Goal: Information Seeking & Learning: Learn about a topic

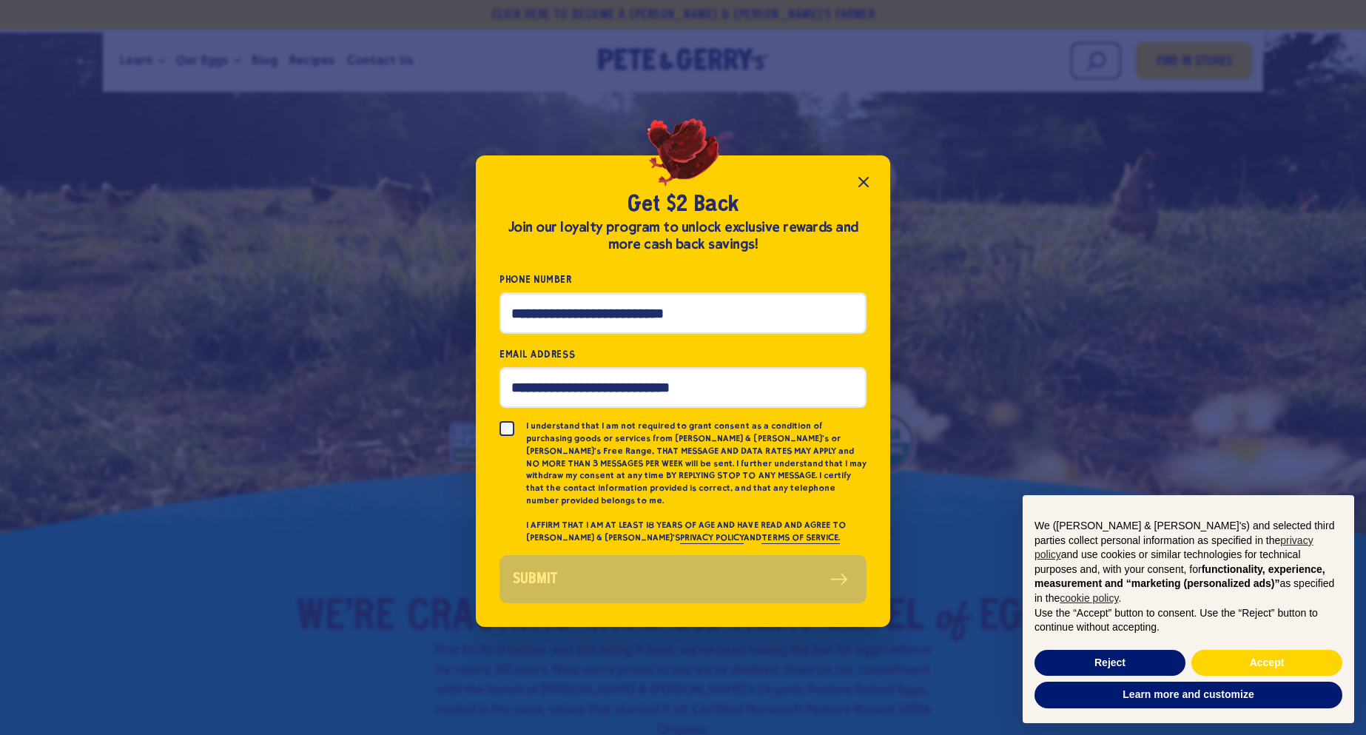
click at [860, 187] on icon "Close popup" at bounding box center [863, 182] width 18 height 18
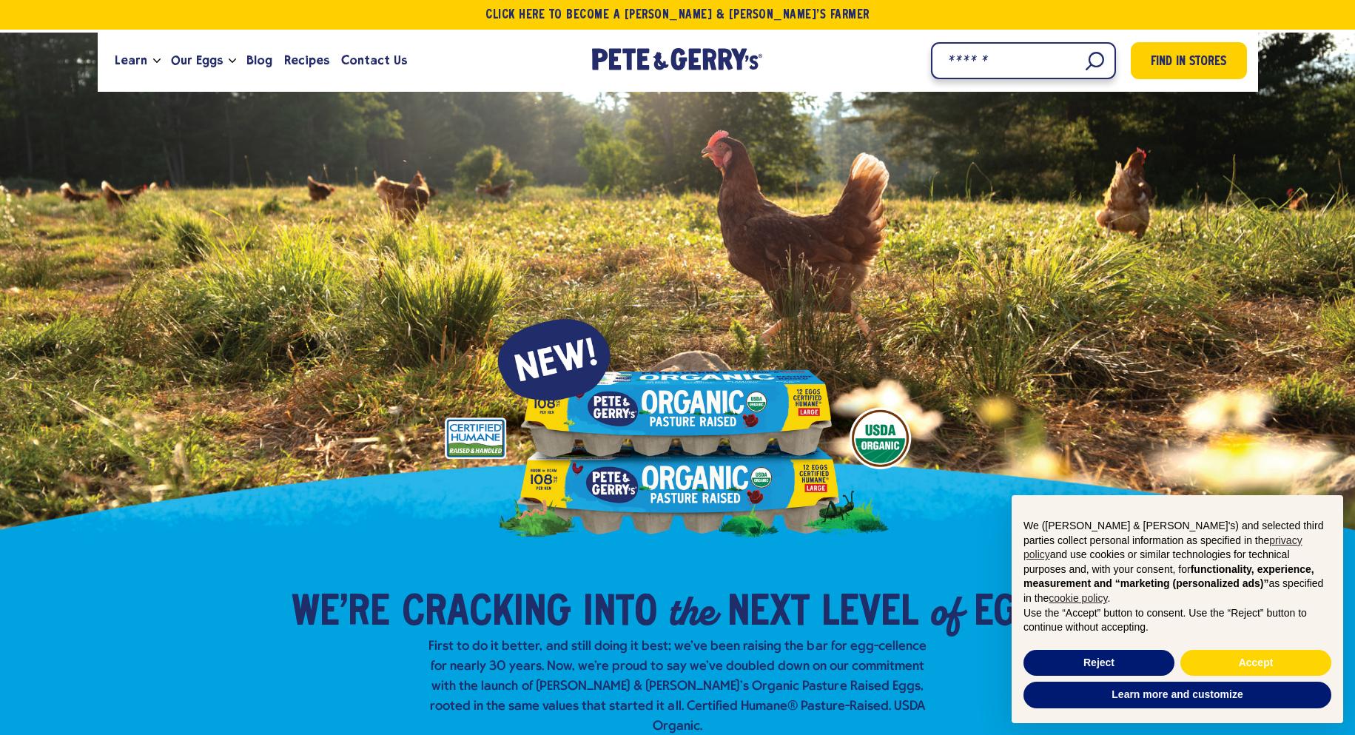
click at [1100, 64] on input "Search" at bounding box center [1023, 60] width 185 height 37
click at [1091, 62] on input "Search" at bounding box center [1023, 60] width 185 height 37
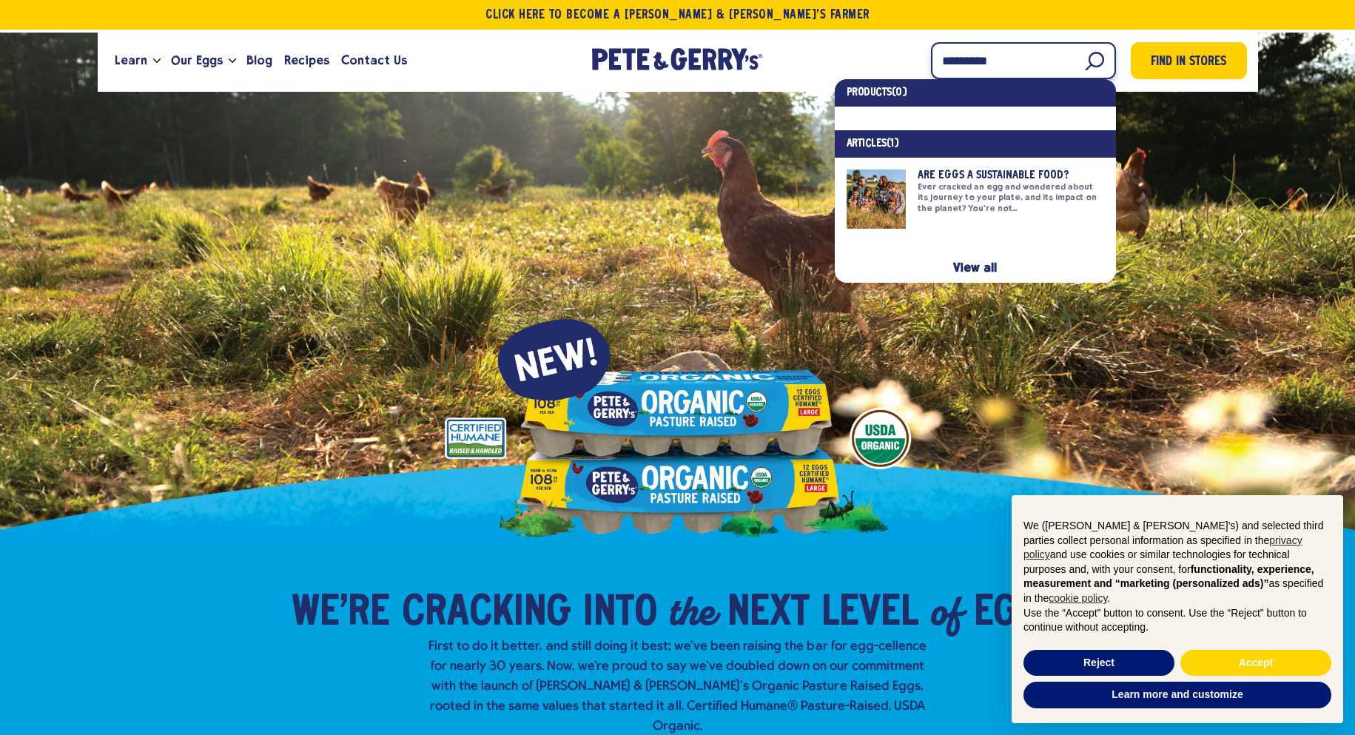
type input "**********"
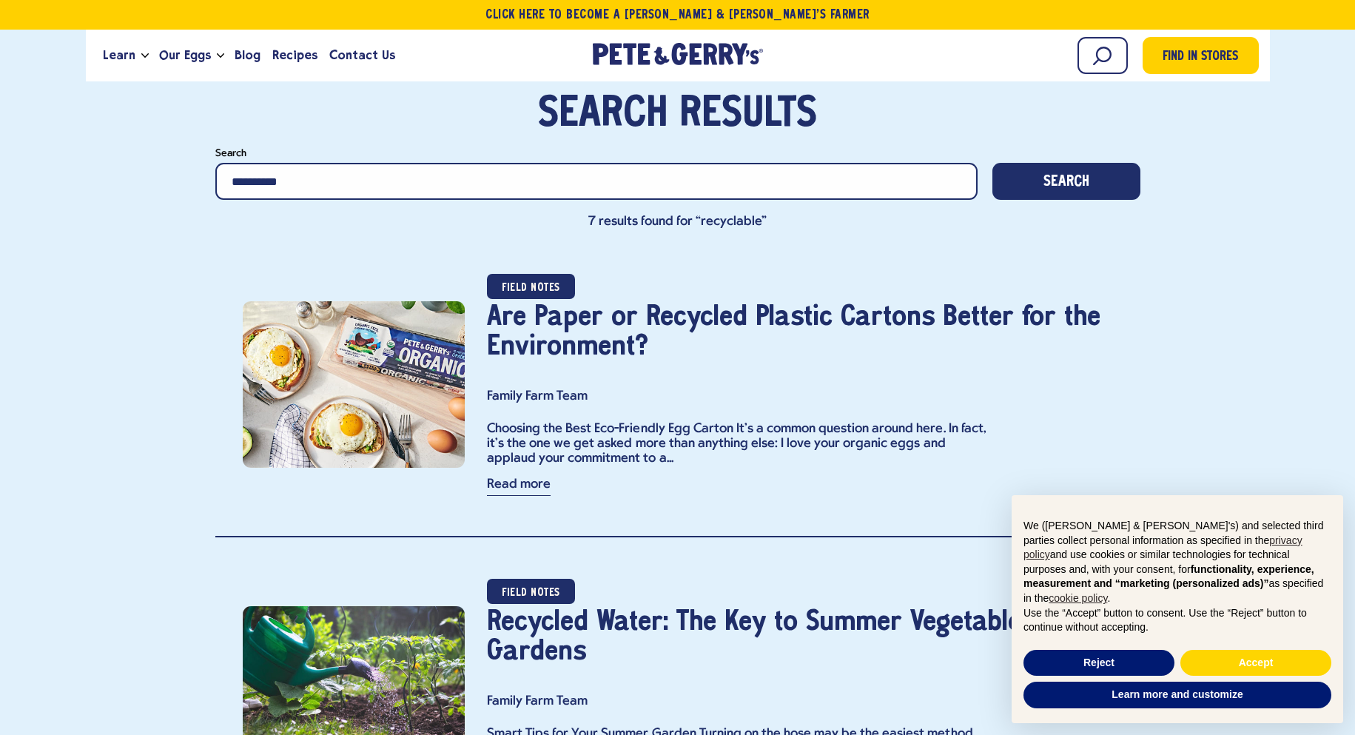
scroll to position [111, 0]
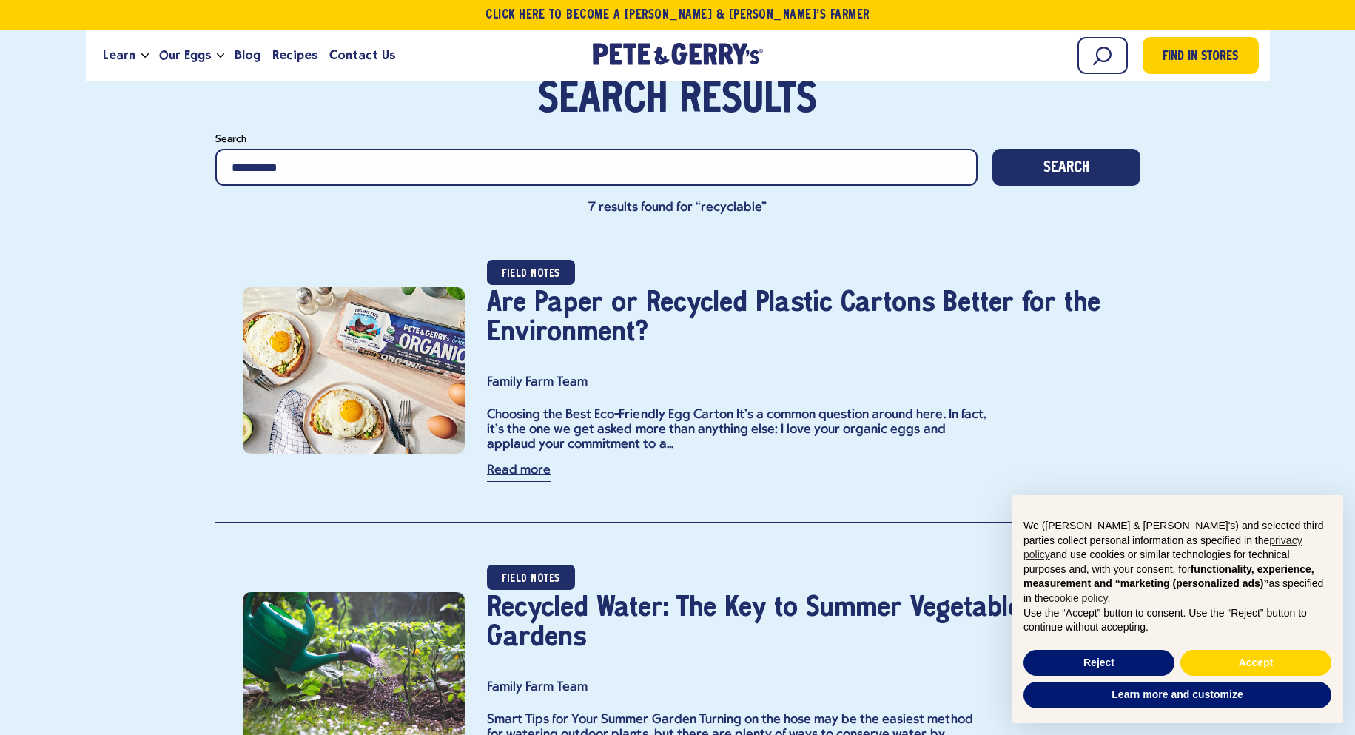
click at [525, 475] on link "Read more" at bounding box center [519, 473] width 64 height 18
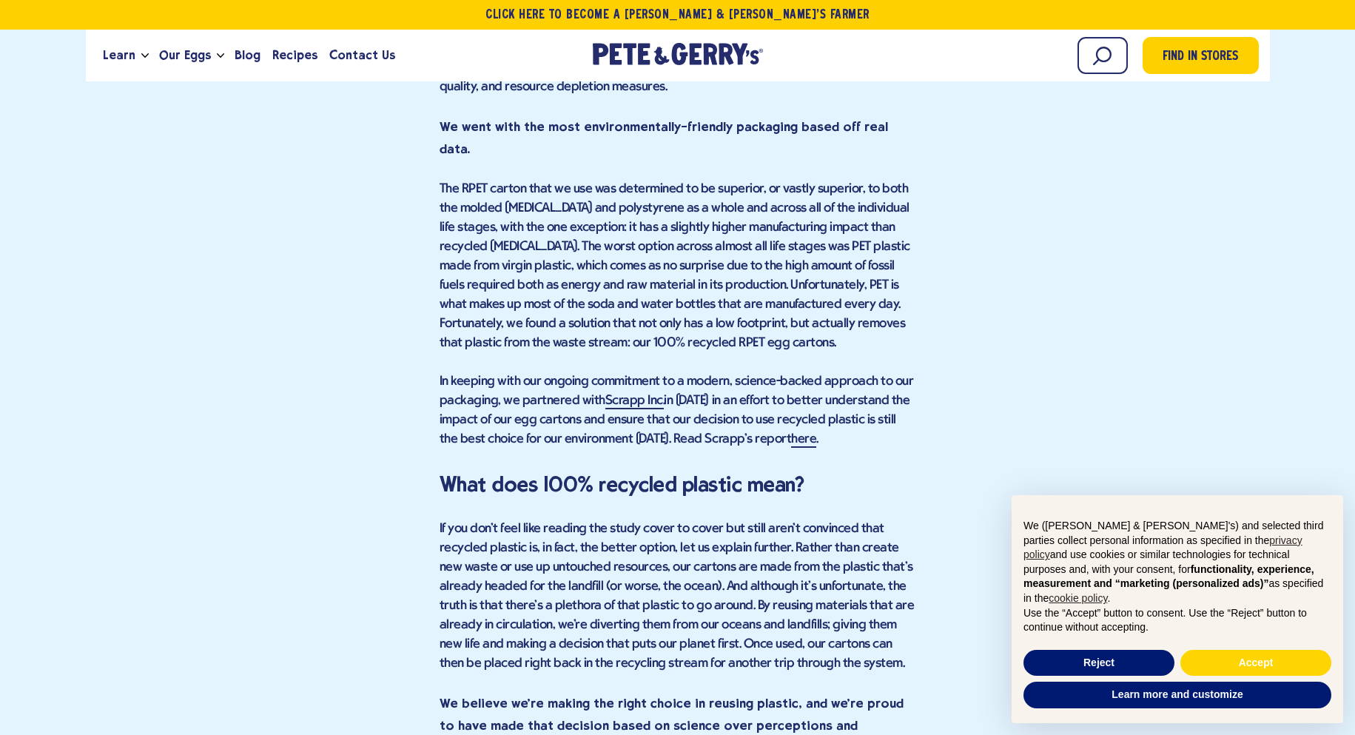
scroll to position [2590, 0]
